Goal: Information Seeking & Learning: Learn about a topic

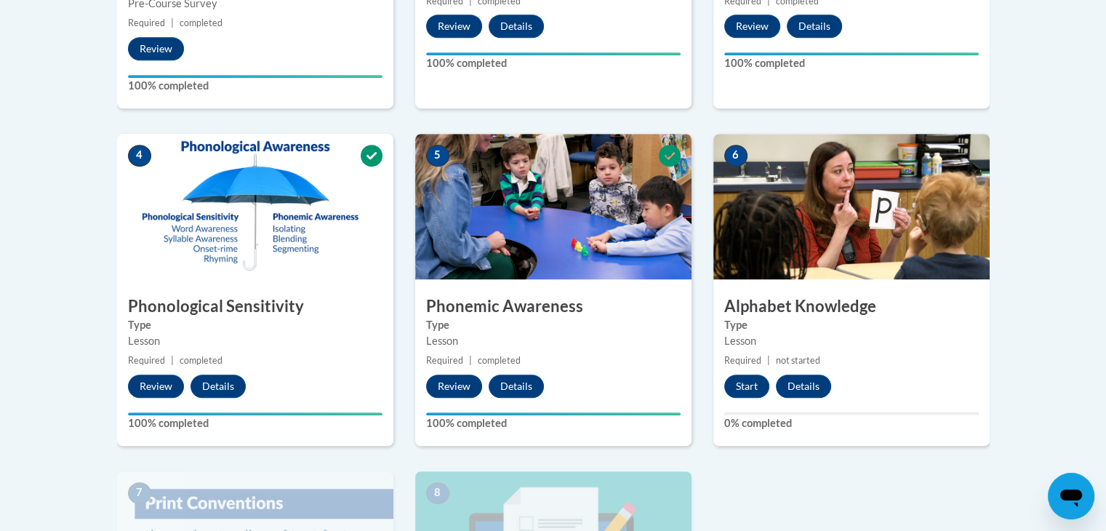
scroll to position [719, 0]
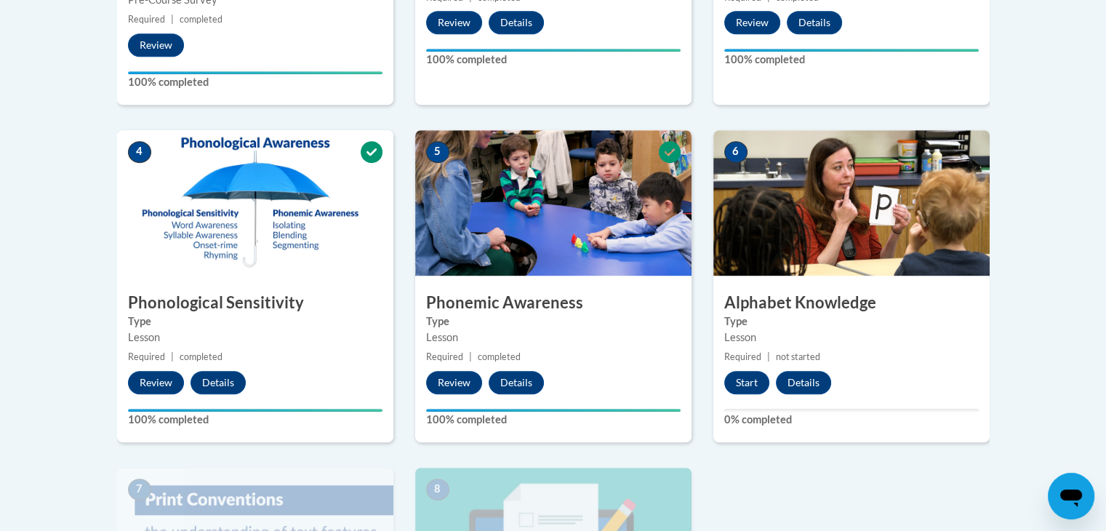
drag, startPoint x: 1104, startPoint y: 322, endPoint x: 1102, endPoint y: 364, distance: 42.2
click at [1102, 364] on body "This site uses cookies to help improve your learning experience. By continuing …" at bounding box center [553, 203] width 1106 height 1845
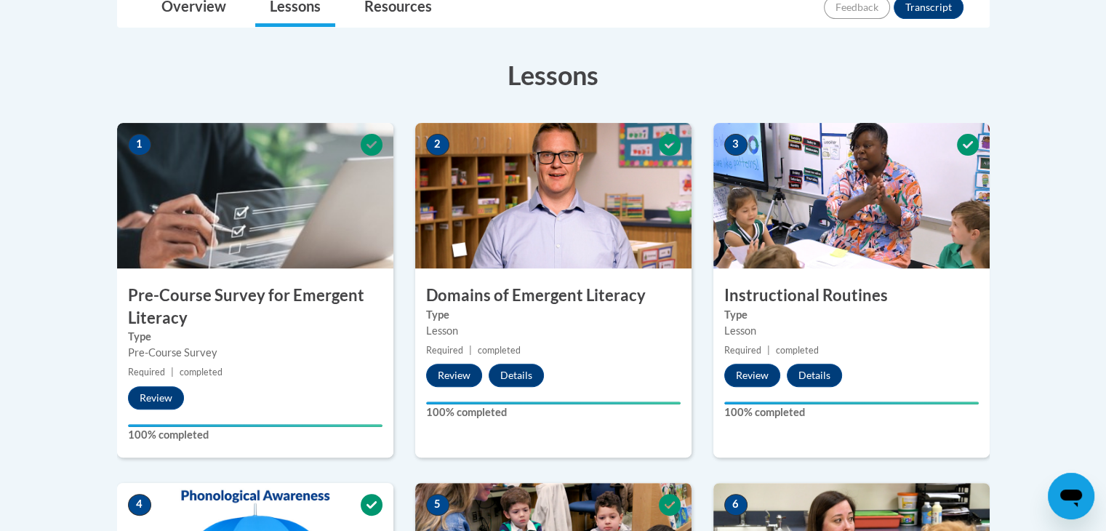
scroll to position [286, 0]
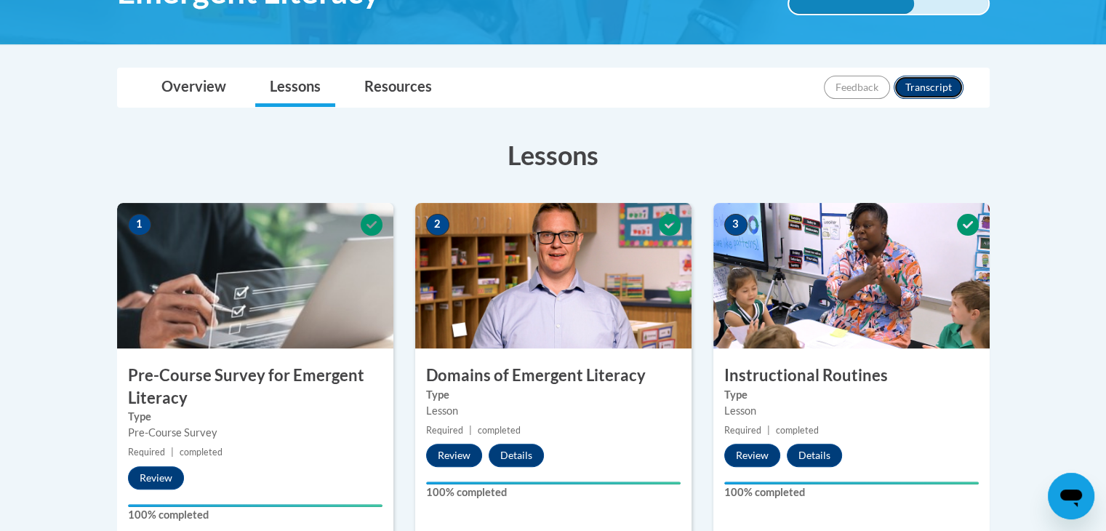
click at [915, 97] on button "Transcript" at bounding box center [929, 87] width 70 height 23
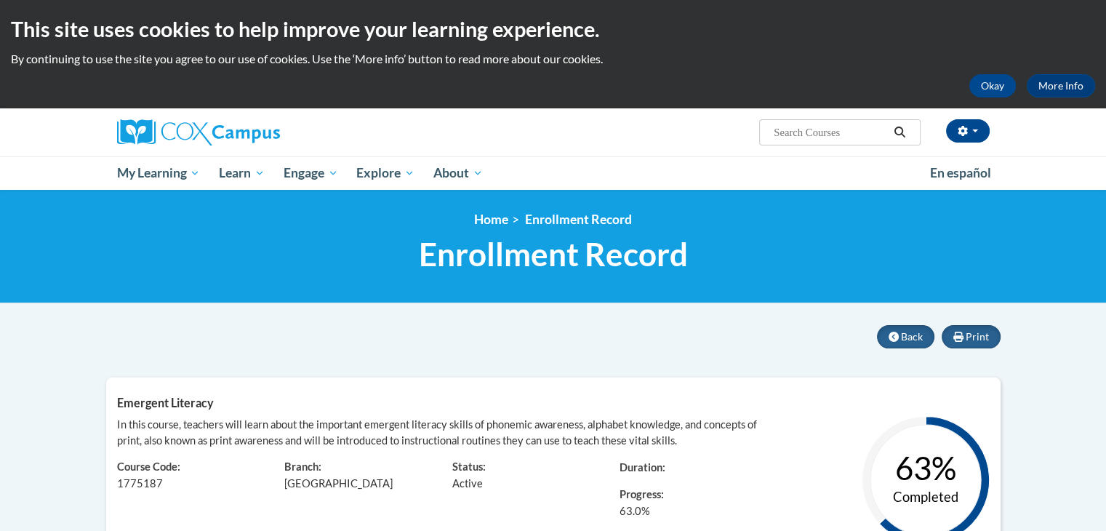
drag, startPoint x: 1113, startPoint y: 103, endPoint x: 1039, endPoint y: 38, distance: 99.0
click at [1039, 38] on html "This site uses cookies to help improve your learning experience. By continuing …" at bounding box center [553, 265] width 1106 height 531
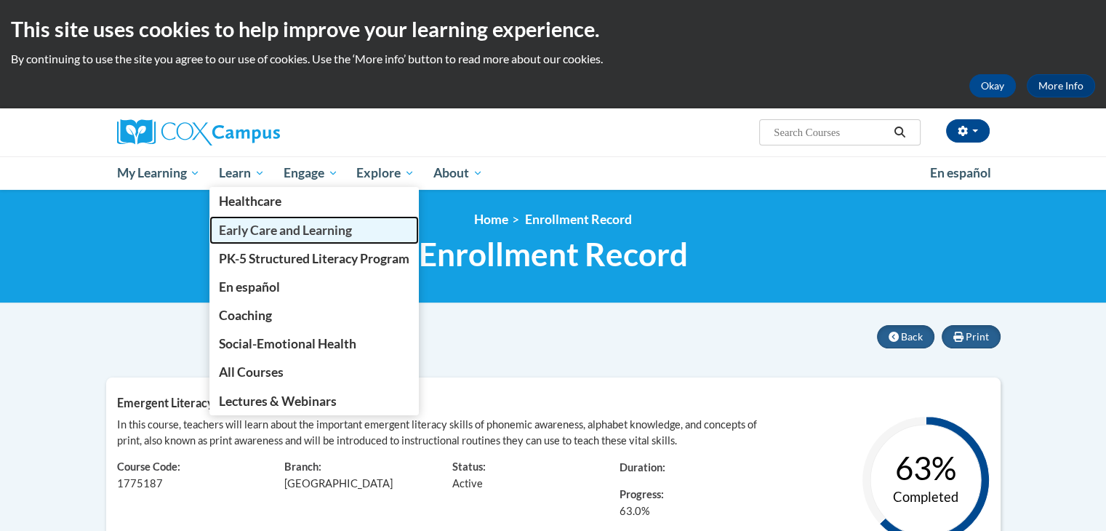
click at [240, 231] on span "Early Care and Learning" at bounding box center [285, 230] width 133 height 15
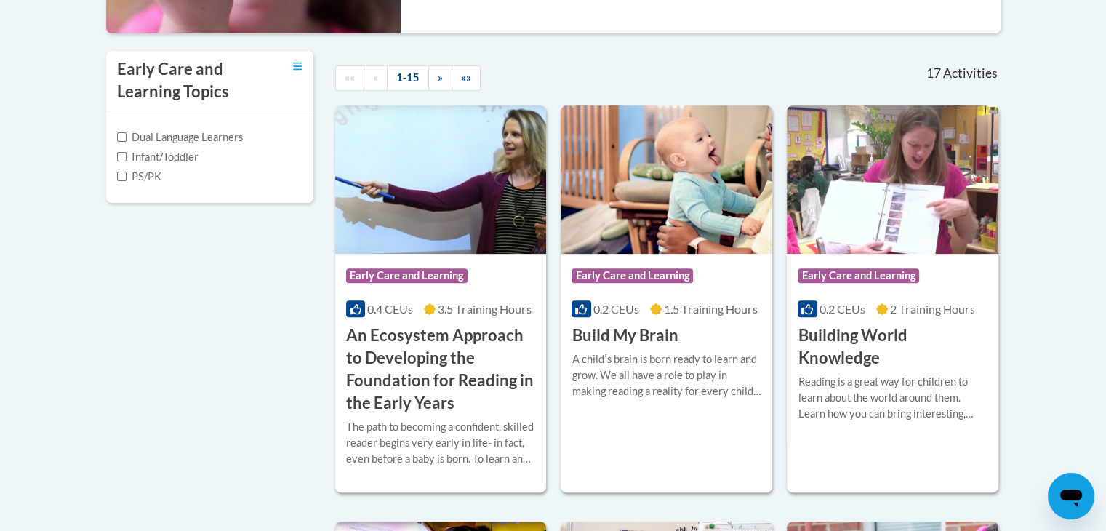
scroll to position [928, 0]
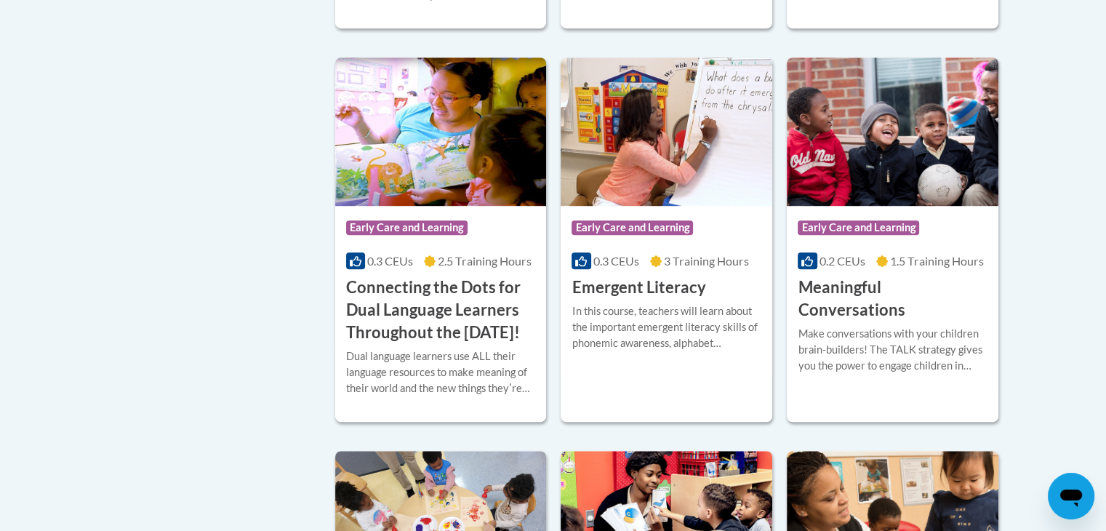
drag, startPoint x: 1112, startPoint y: 515, endPoint x: 1096, endPoint y: 143, distance: 372.1
click at [1096, 143] on body "This site uses cookies to help improve your learning experience. By continuing …" at bounding box center [553, 526] width 1106 height 2908
